Goal: Information Seeking & Learning: Find specific fact

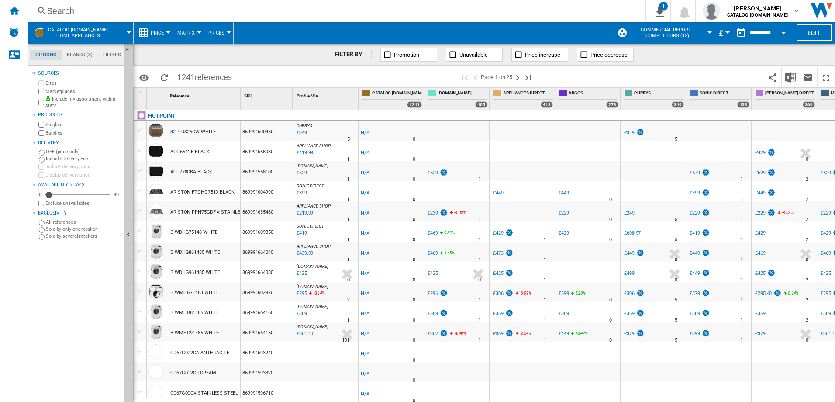
click at [69, 9] on div "Search" at bounding box center [334, 11] width 575 height 12
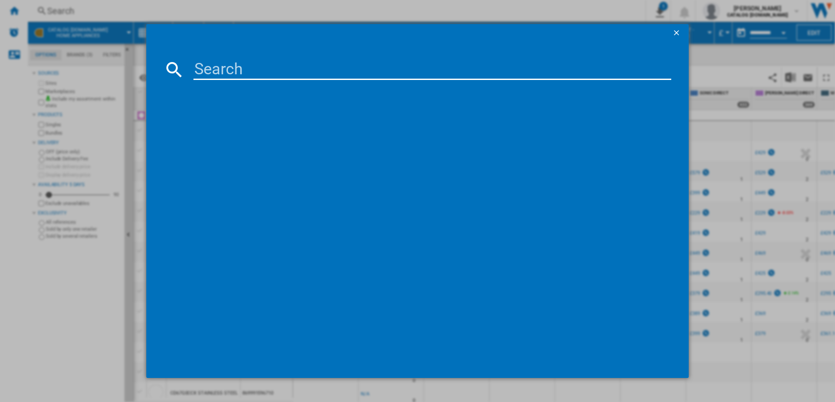
click at [223, 73] on input at bounding box center [432, 69] width 478 height 21
paste input "TS6477CCPNE_BK"
type input "TS6477CCPNE"
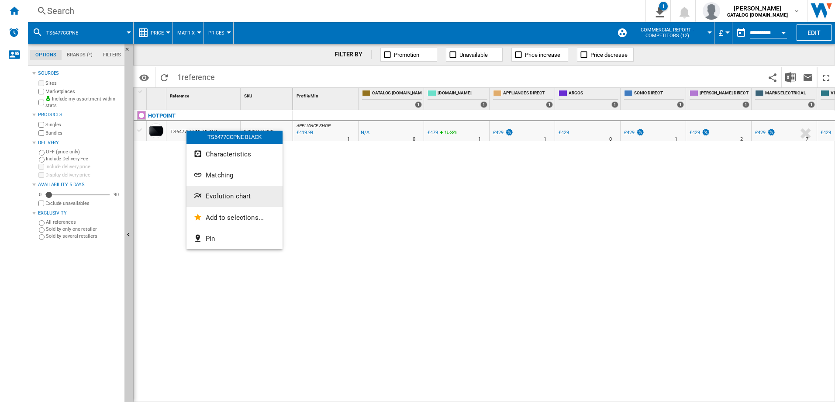
click at [233, 191] on button "Evolution chart" at bounding box center [234, 196] width 96 height 21
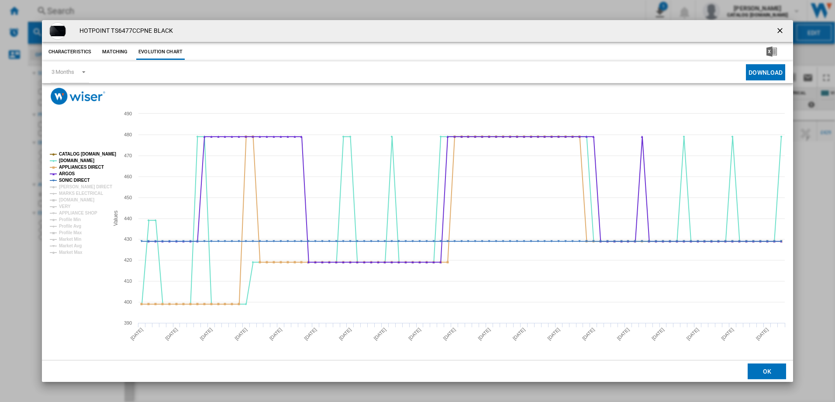
click at [781, 28] on ng-md-icon "getI18NText('BUTTONS.CLOSE_DIALOG')" at bounding box center [780, 31] width 10 height 10
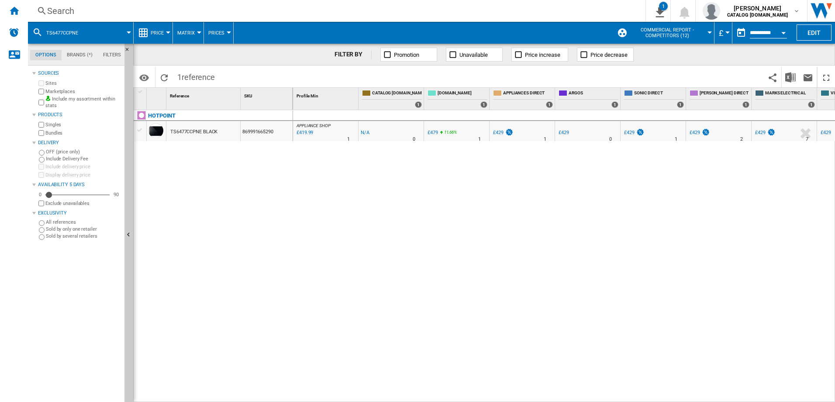
click at [91, 11] on div "Search" at bounding box center [334, 11] width 575 height 12
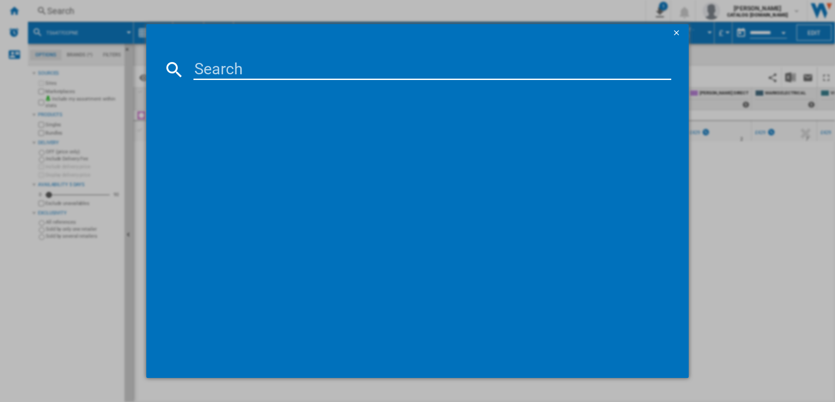
click at [223, 67] on input at bounding box center [432, 69] width 478 height 21
type input "HOI68HT0SXUK"
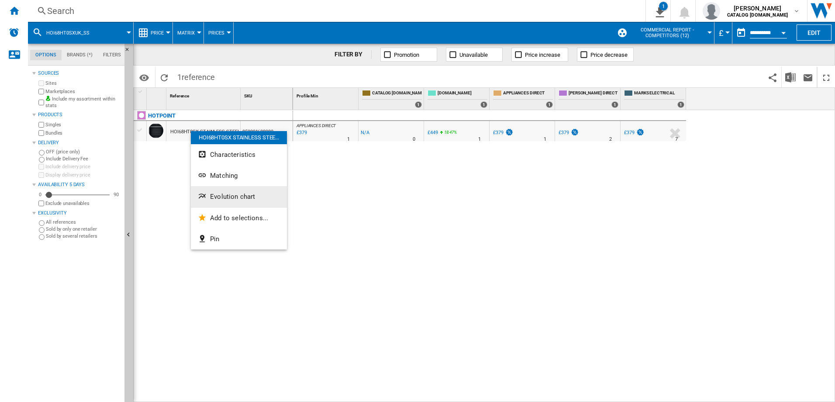
click at [230, 197] on span "Evolution chart" at bounding box center [232, 197] width 45 height 8
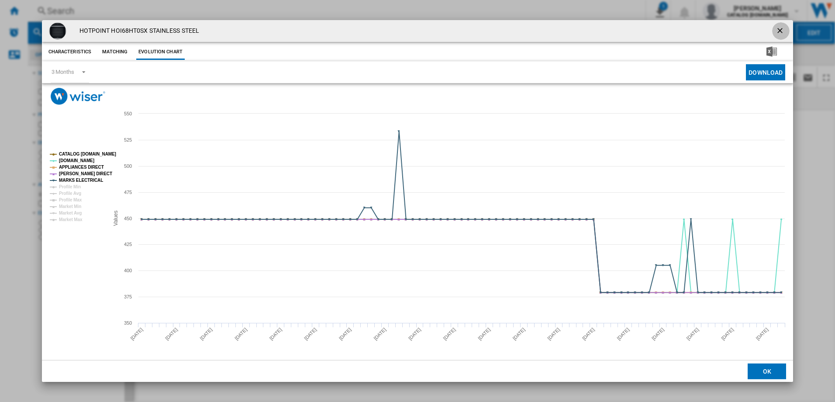
drag, startPoint x: 779, startPoint y: 31, endPoint x: 624, endPoint y: 28, distance: 155.0
click at [779, 31] on ng-md-icon "getI18NText('BUTTONS.CLOSE_DIALOG')" at bounding box center [780, 31] width 10 height 10
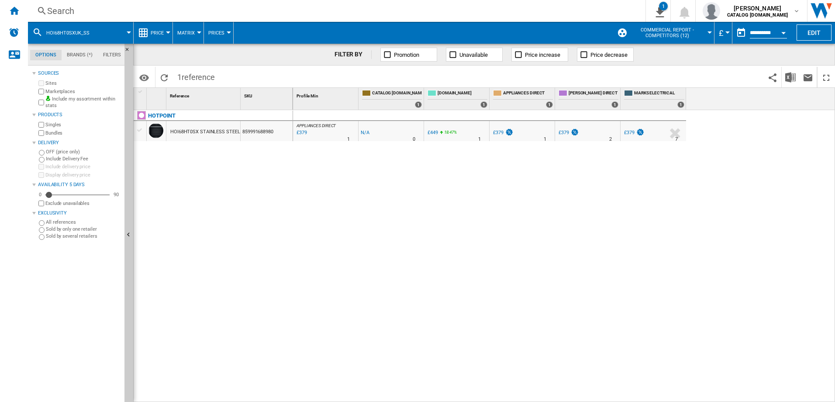
click at [93, 14] on div "Search" at bounding box center [334, 11] width 575 height 12
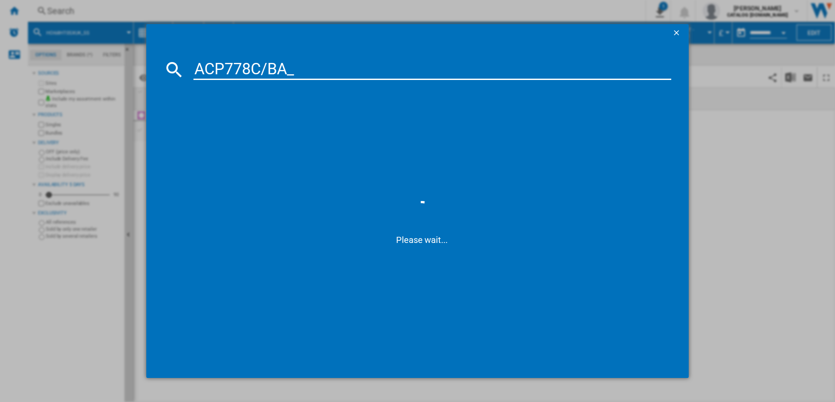
type input "ACP778C/BA"
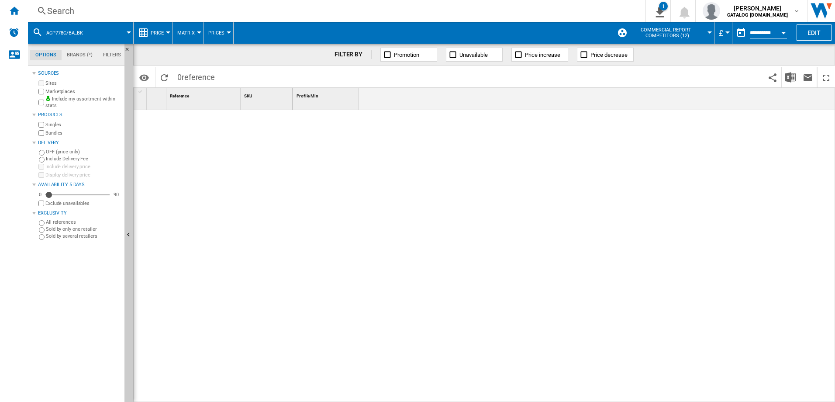
click at [84, 11] on div "Search" at bounding box center [334, 11] width 575 height 12
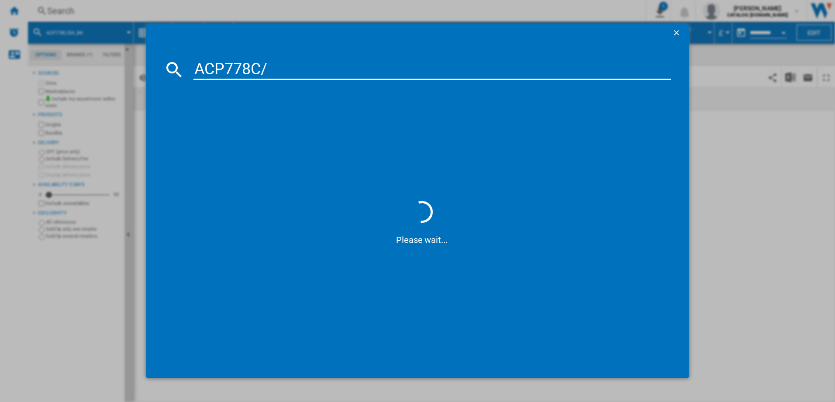
type input "ACP778C"
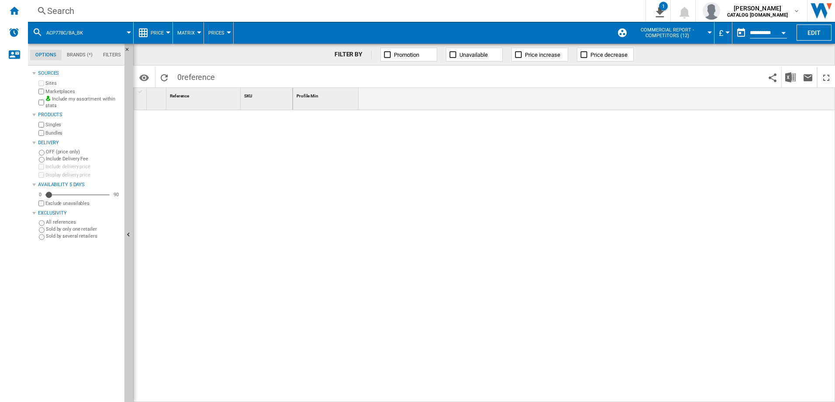
click at [82, 11] on div "Search" at bounding box center [334, 11] width 575 height 12
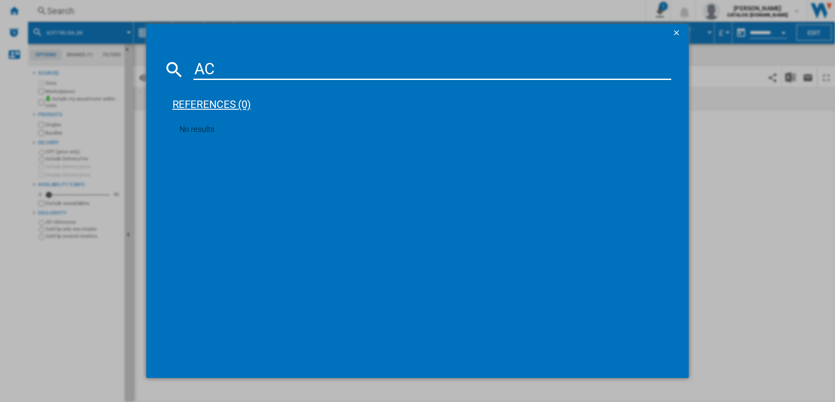
type input "A"
drag, startPoint x: 288, startPoint y: 70, endPoint x: 331, endPoint y: 69, distance: 43.2
click at [330, 69] on input "ACP778C/BA_BK" at bounding box center [432, 69] width 478 height 21
click at [270, 68] on input "ACP778C/BA" at bounding box center [432, 69] width 478 height 21
type input "ACP778CBA"
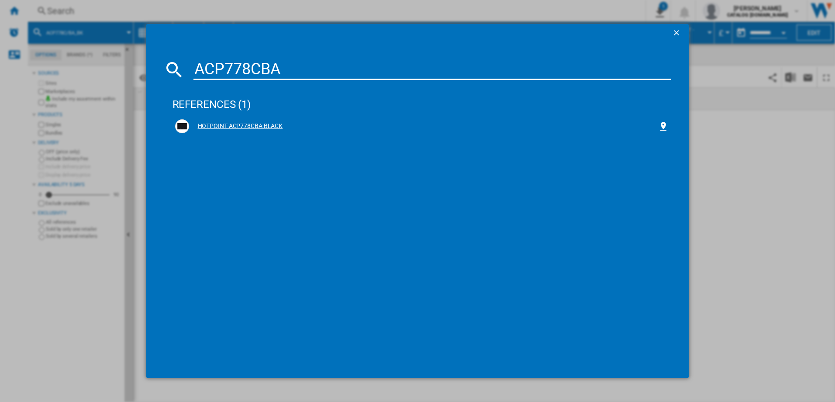
click at [231, 122] on div "HOTPOINT ACP778CBA BLACK" at bounding box center [423, 126] width 469 height 9
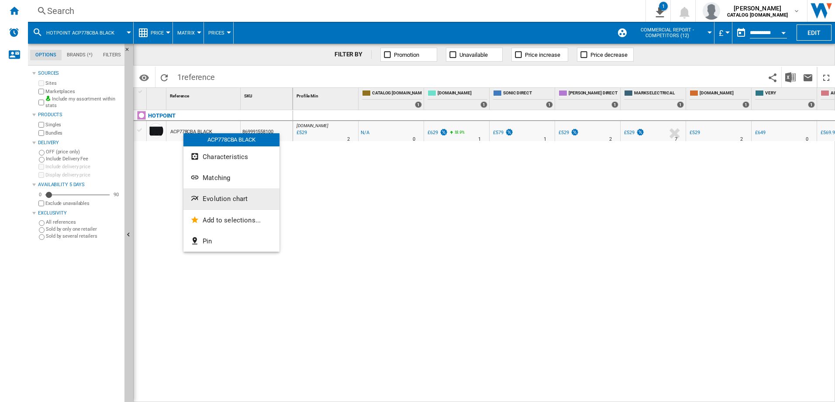
click at [223, 200] on span "Evolution chart" at bounding box center [225, 199] width 45 height 8
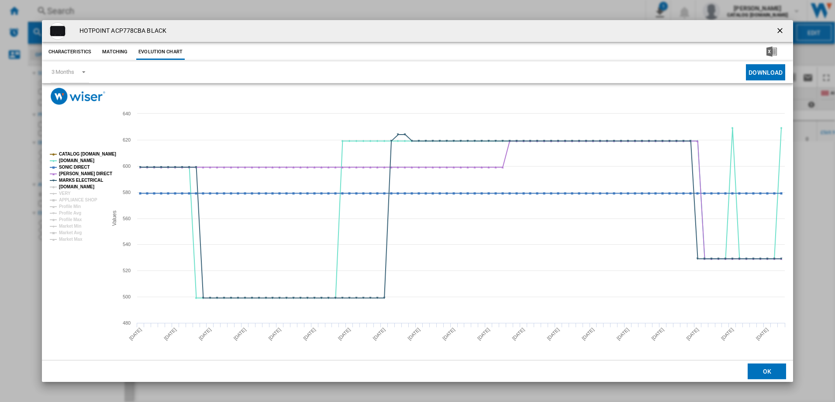
drag, startPoint x: 61, startPoint y: 186, endPoint x: 62, endPoint y: 191, distance: 5.4
click at [61, 186] on tspan "[DOMAIN_NAME]" at bounding box center [76, 186] width 35 height 5
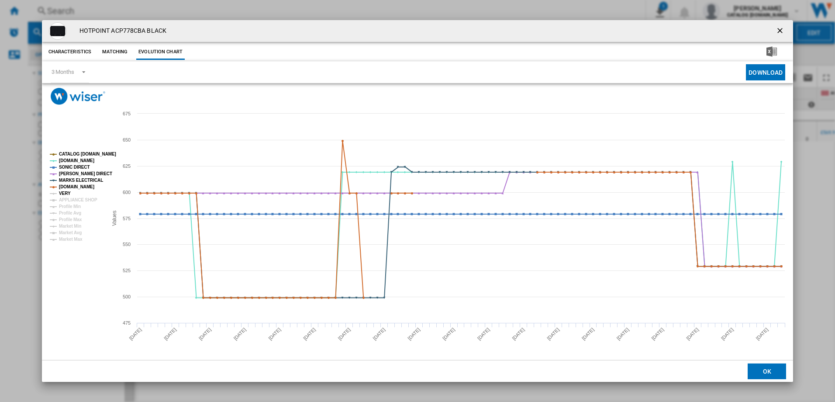
click at [63, 194] on tspan "VERY" at bounding box center [65, 193] width 12 height 5
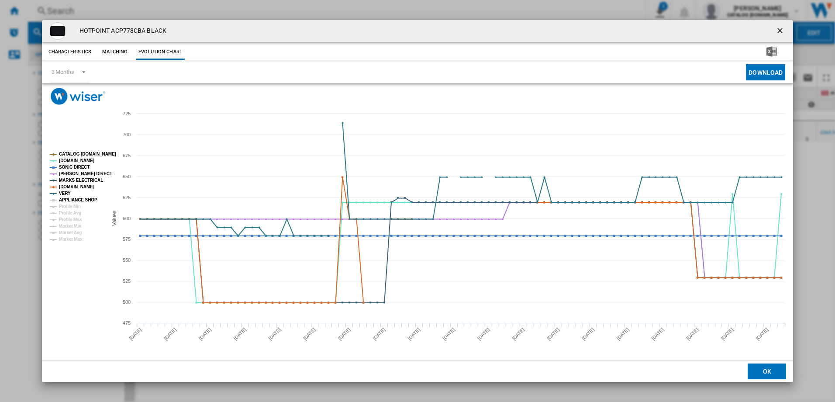
click at [71, 198] on tspan "APPLIANCE SHOP" at bounding box center [78, 199] width 38 height 5
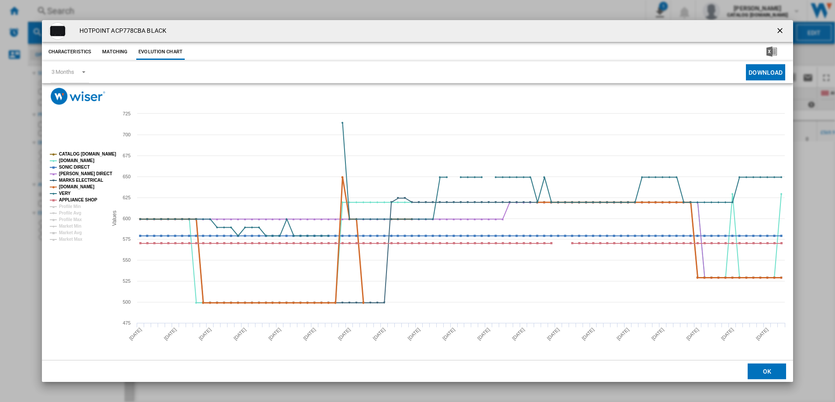
click at [68, 185] on tspan "[DOMAIN_NAME]" at bounding box center [76, 186] width 35 height 5
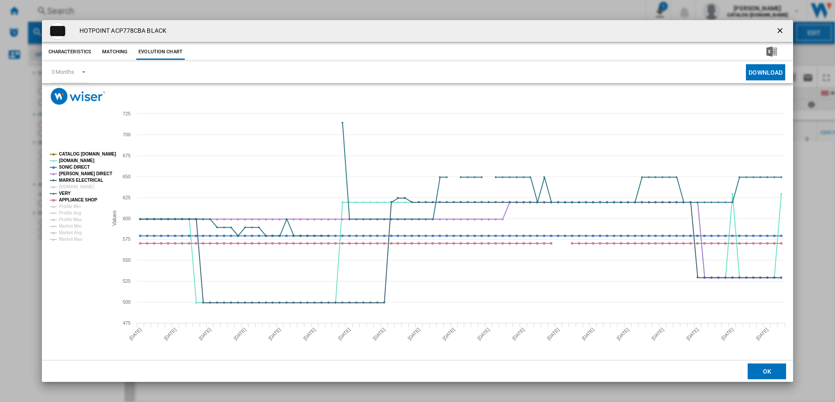
click at [69, 185] on tspan "[DOMAIN_NAME]" at bounding box center [76, 186] width 35 height 5
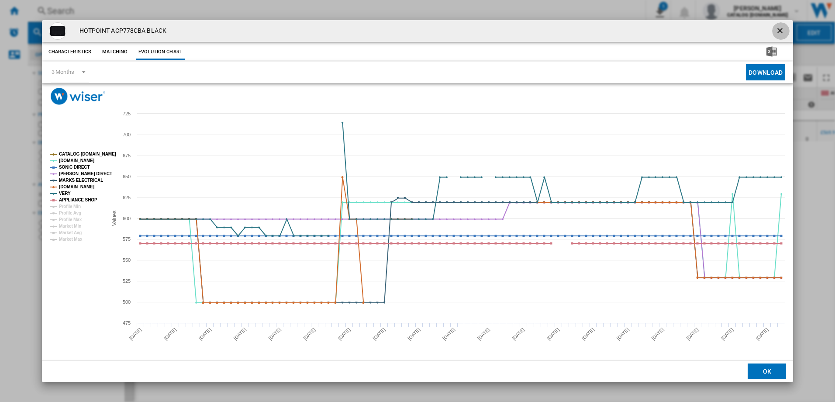
click at [779, 29] on ng-md-icon "getI18NText('BUTTONS.CLOSE_DIALOG')" at bounding box center [780, 31] width 10 height 10
